Goal: Information Seeking & Learning: Learn about a topic

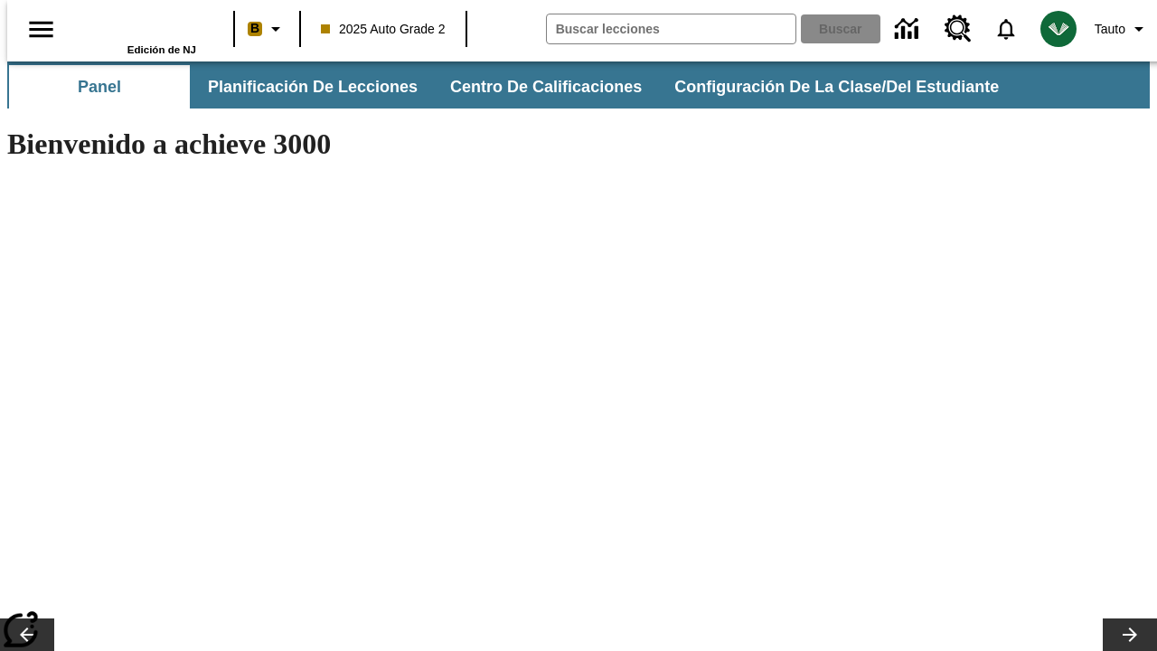
type input "-1"
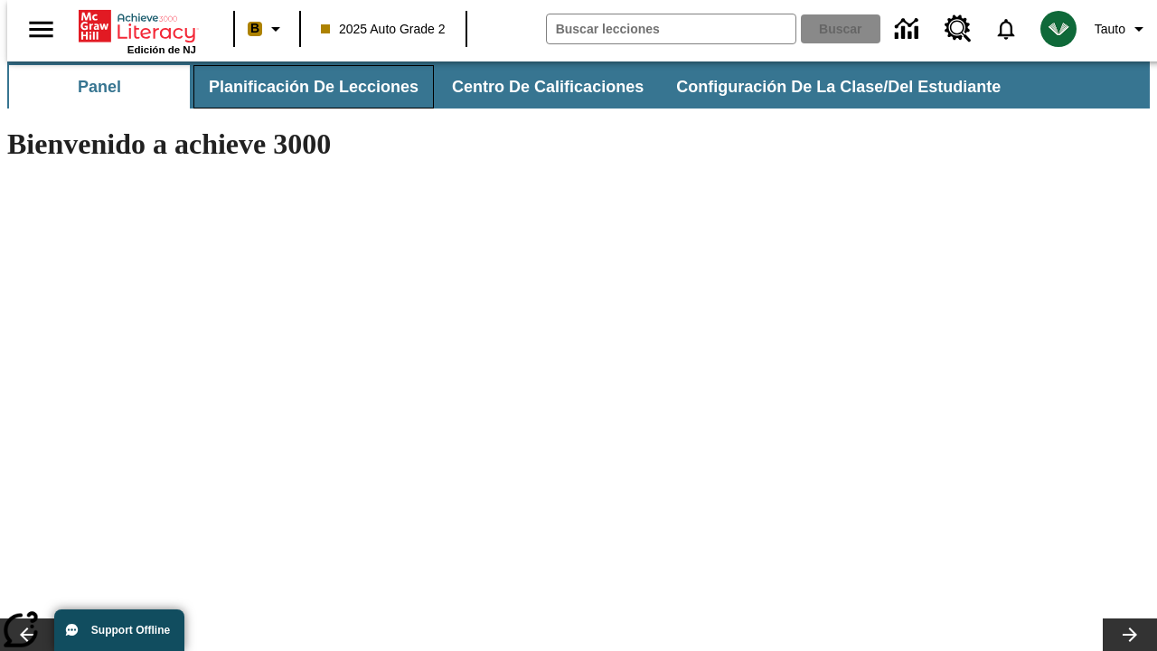
click at [303, 87] on span "Planificación de lecciones" at bounding box center [314, 87] width 210 height 21
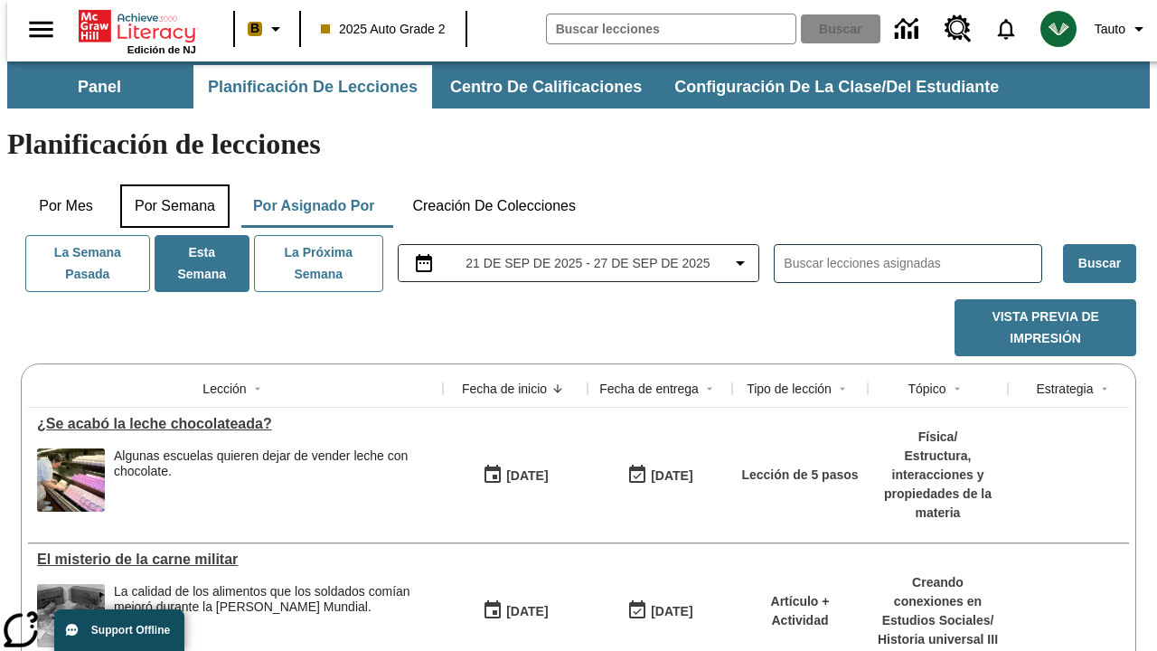
click at [169, 184] on button "Por semana" at bounding box center [174, 205] width 109 height 43
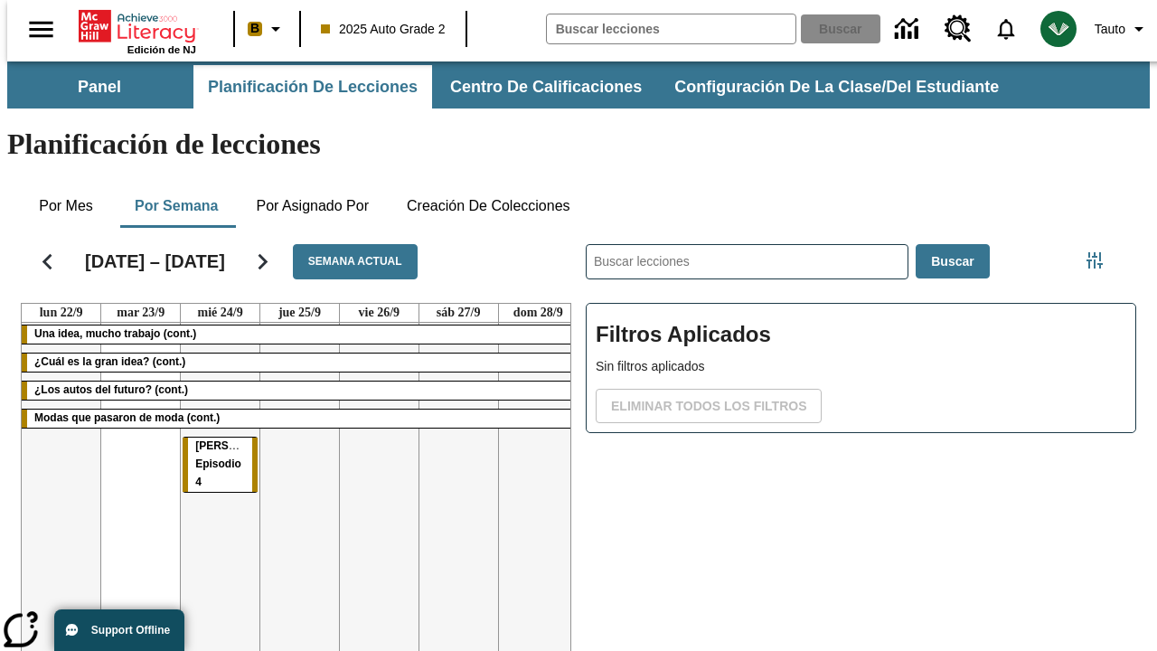
click at [530, 449] on tr "Una idea, mucho trabajo (cont.) ¿Cuál es la gran idea? (cont.) ¿Los autos del f…" at bounding box center [300, 517] width 556 height 389
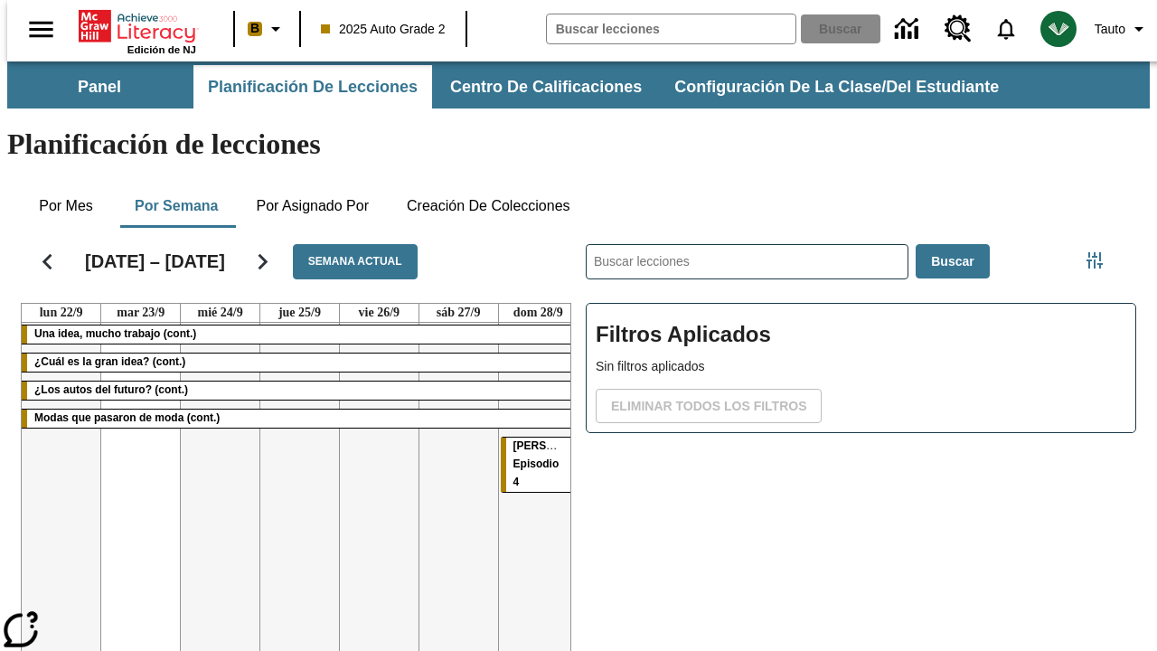
click at [520, 439] on span "[PERSON_NAME]: Episodio 4" at bounding box center [560, 463] width 95 height 49
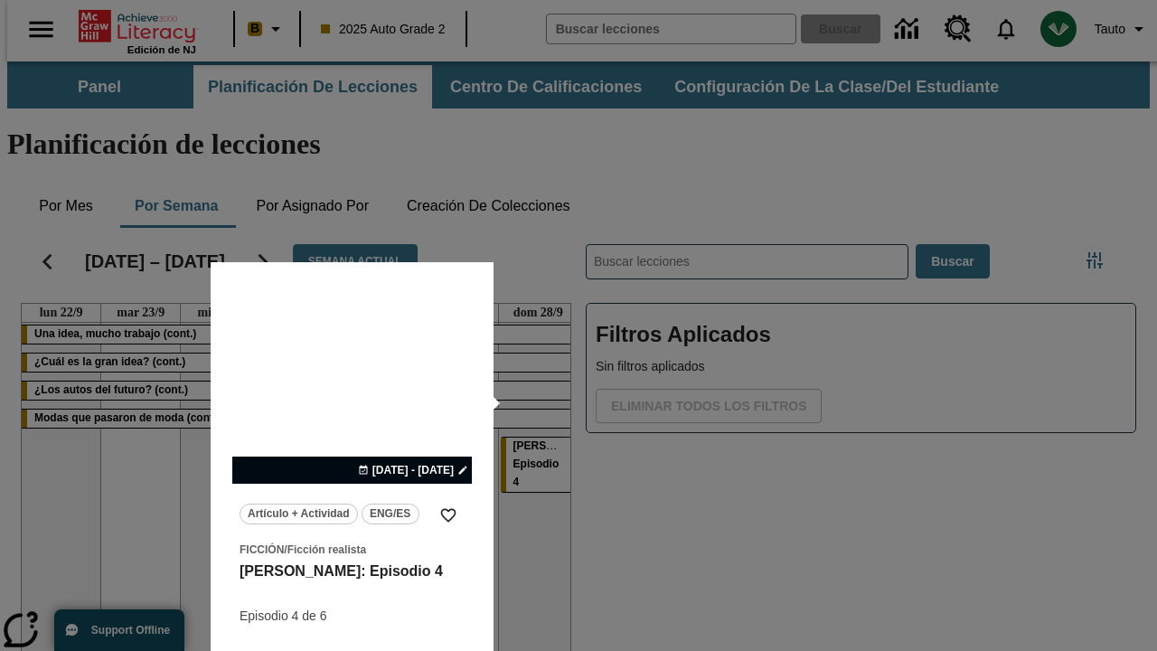
scroll to position [113, 0]
